Goal: Task Accomplishment & Management: Manage account settings

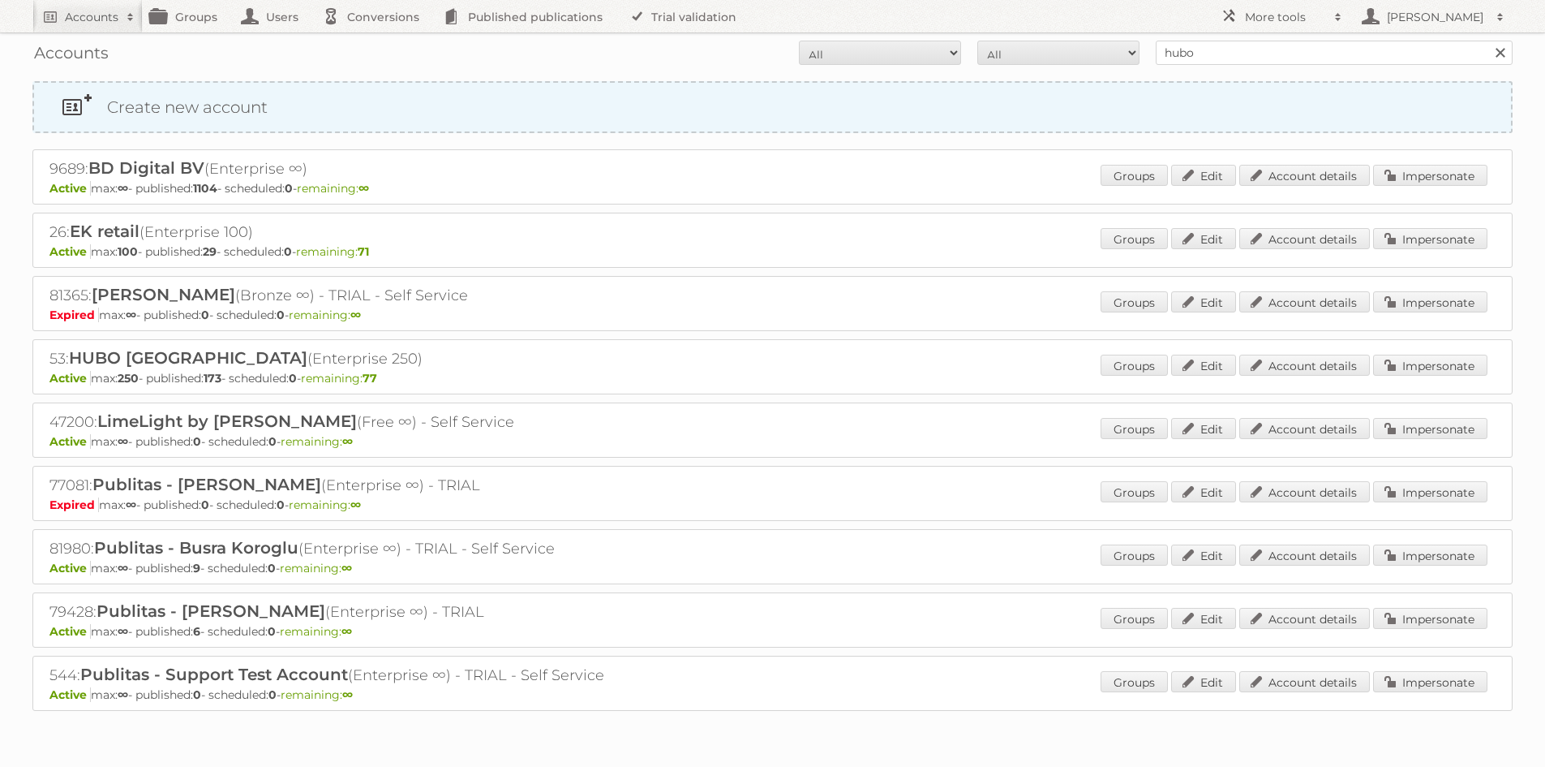
scroll to position [58, 0]
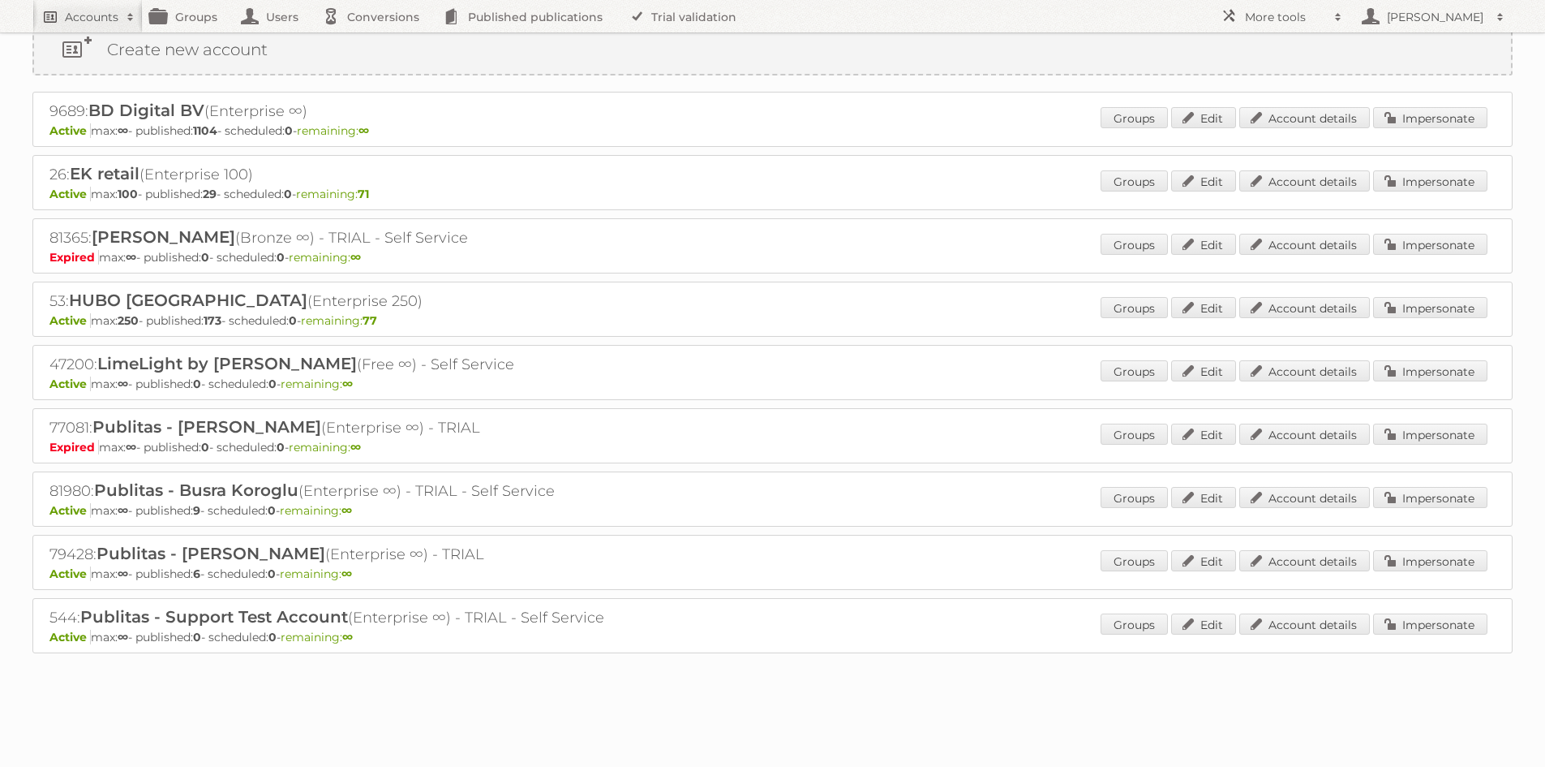
click at [93, 15] on h2 "Accounts" at bounding box center [92, 17] width 54 height 16
type input"] "kruidvat"
click at [374, 41] on input "Search" at bounding box center [386, 53] width 24 height 24
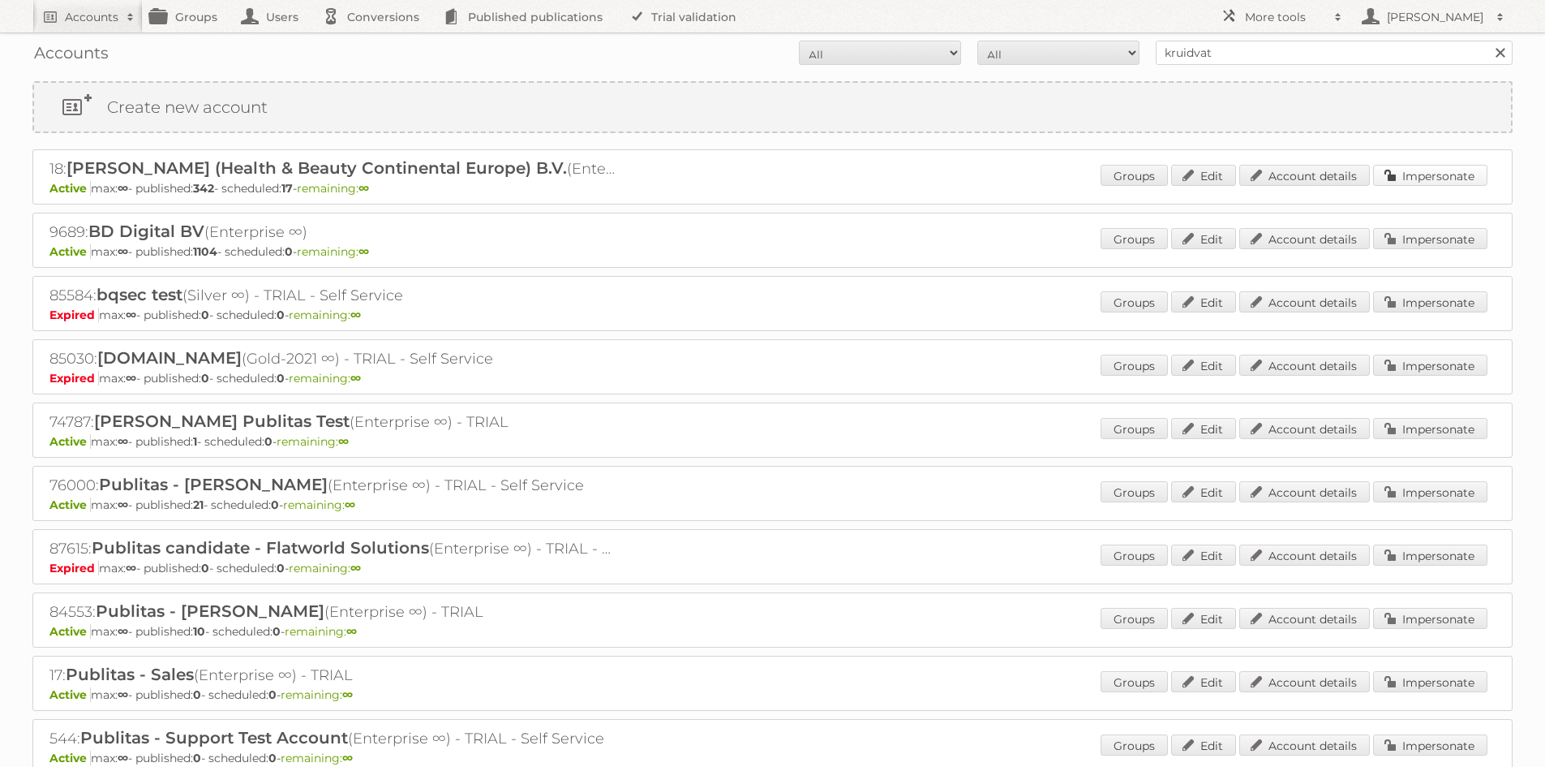
click at [1421, 169] on link "Impersonate" at bounding box center [1430, 175] width 114 height 21
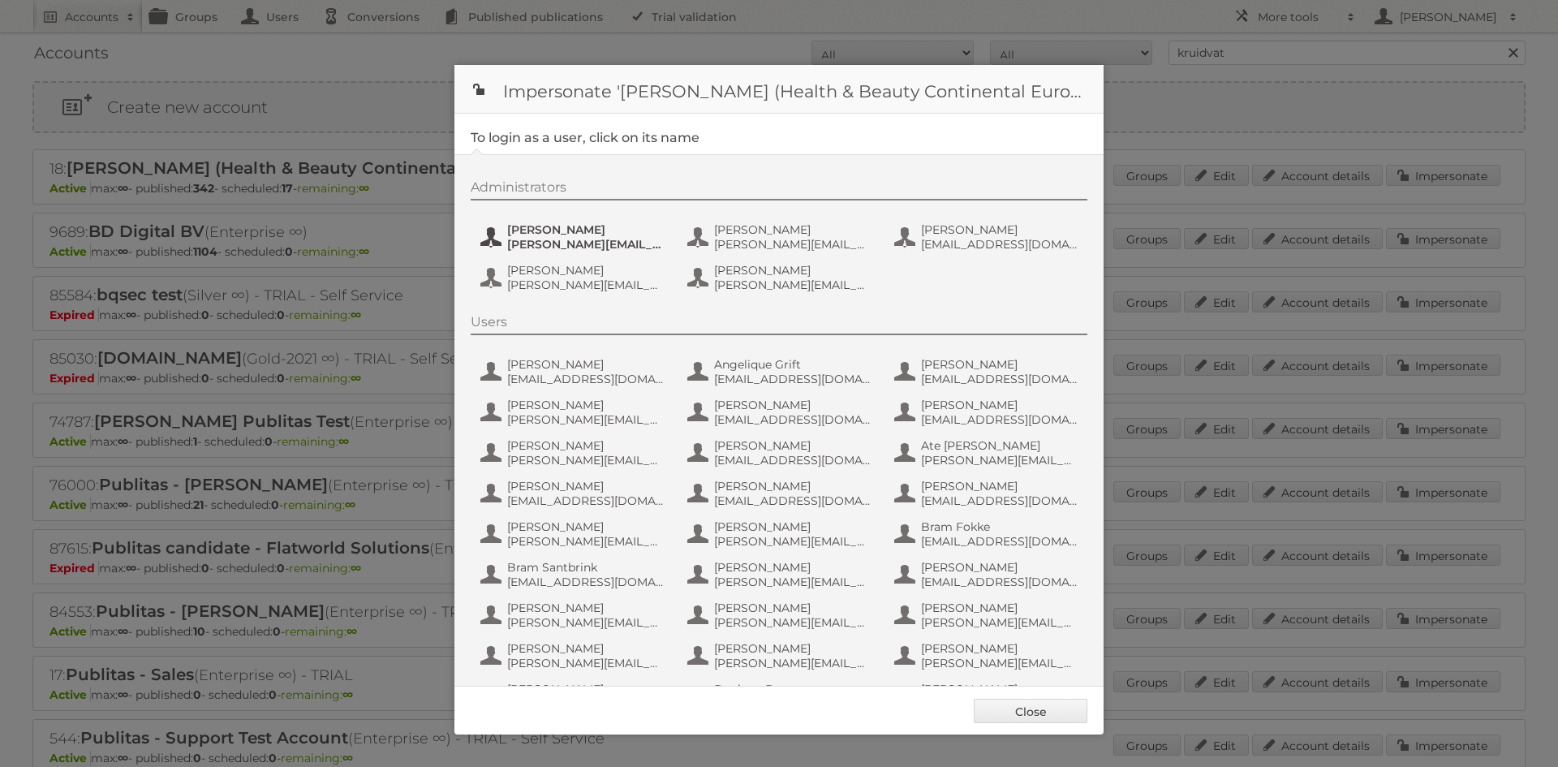
click at [653, 231] on span "[PERSON_NAME]" at bounding box center [585, 229] width 157 height 15
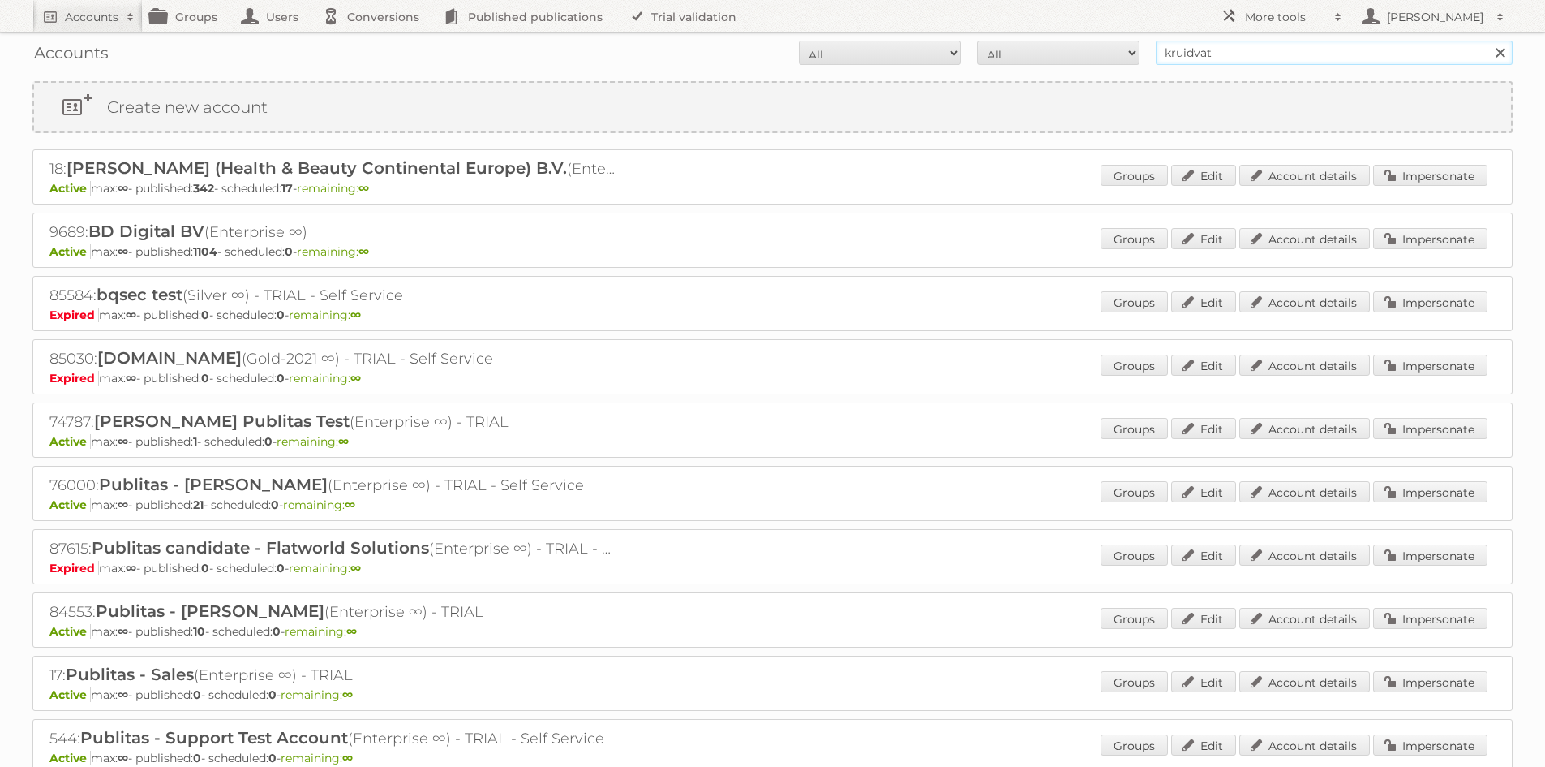
click at [1241, 50] on input "kruidvat" at bounding box center [1334, 53] width 357 height 24
type input "prijshamer"
click at [1488, 41] on input "Search" at bounding box center [1500, 53] width 24 height 24
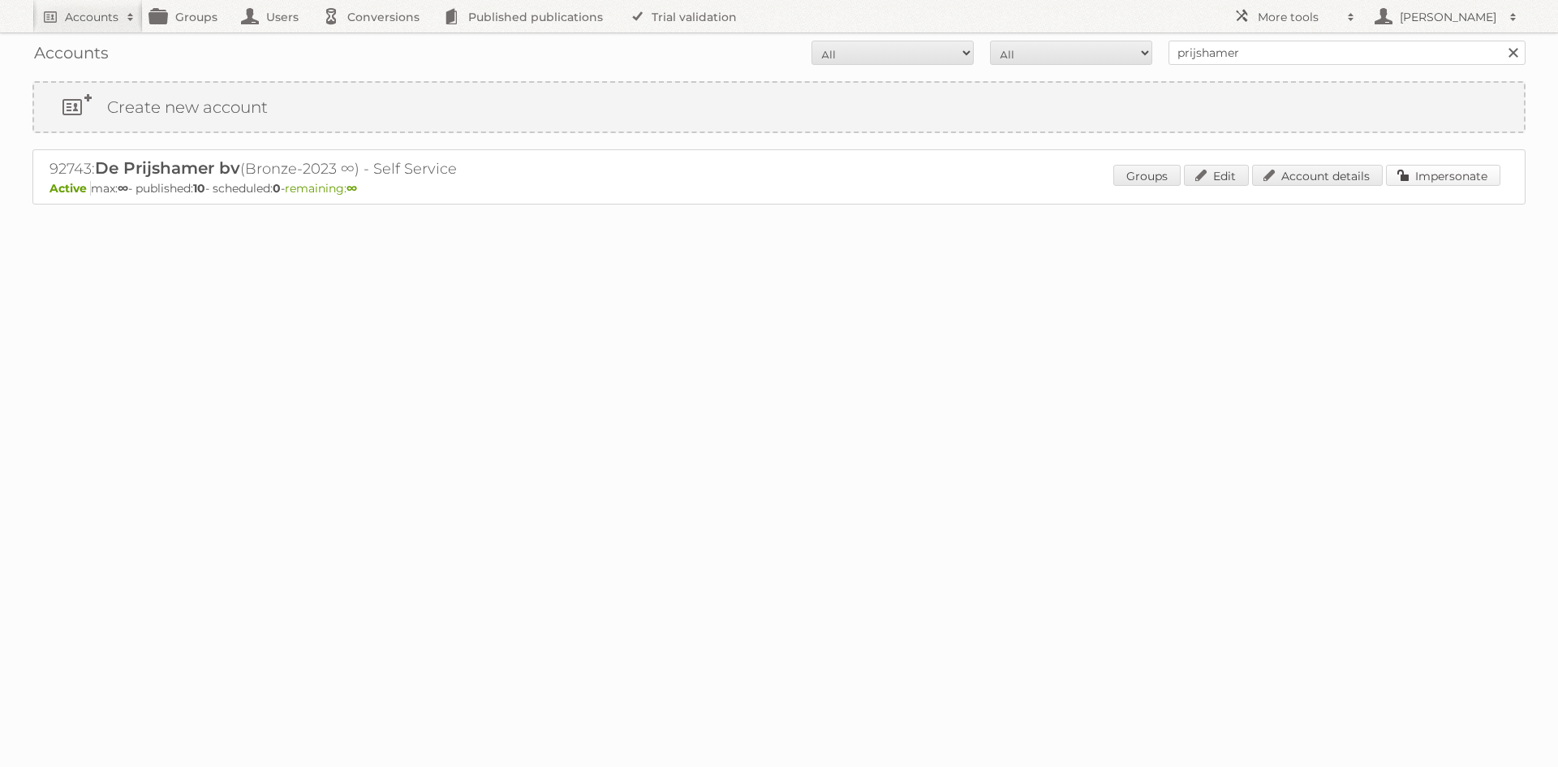
click at [1408, 173] on link "Impersonate" at bounding box center [1443, 175] width 114 height 21
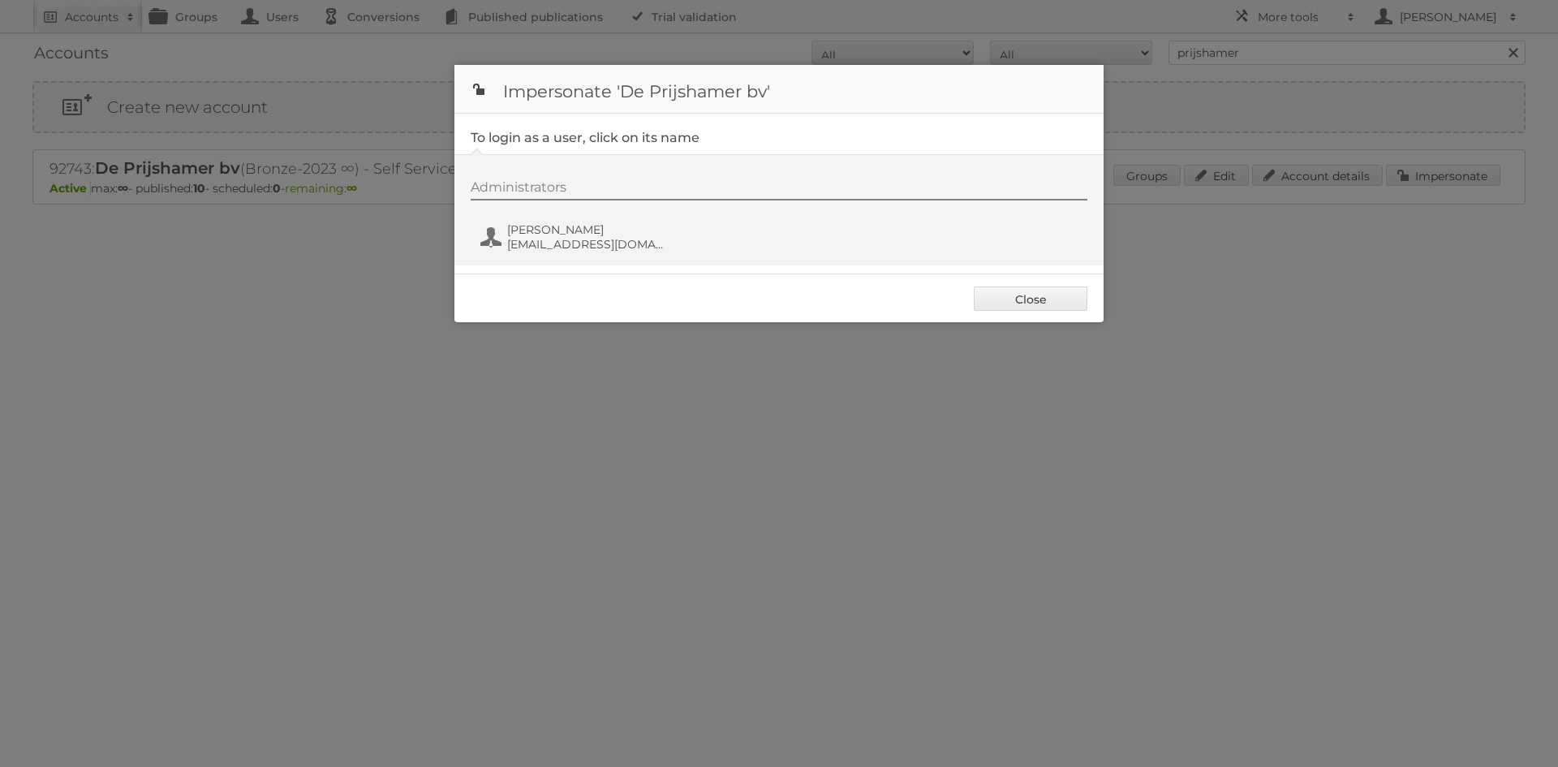
click at [588, 218] on div "Administrators [PERSON_NAME] [EMAIL_ADDRESS][DOMAIN_NAME]" at bounding box center [787, 218] width 633 height 78
click at [570, 226] on span "[PERSON_NAME]" at bounding box center [585, 229] width 157 height 15
